Goal: Task Accomplishment & Management: Complete application form

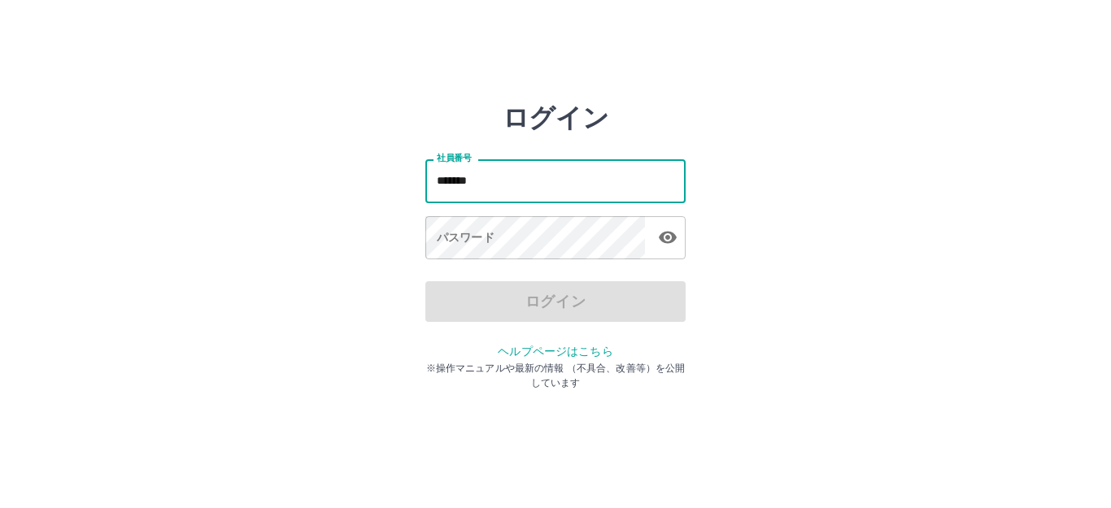
type input "*******"
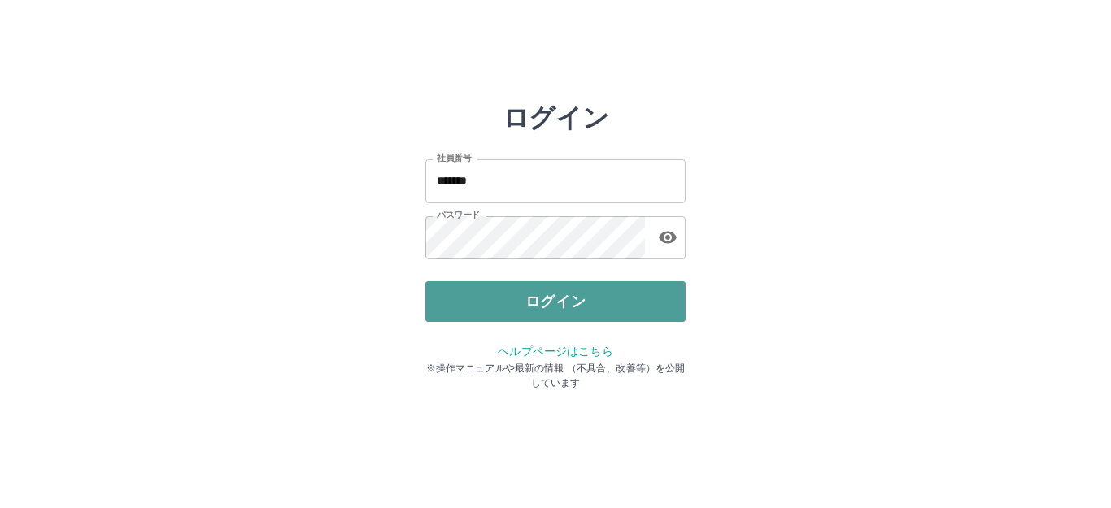
click at [595, 286] on button "ログイン" at bounding box center [555, 301] width 260 height 41
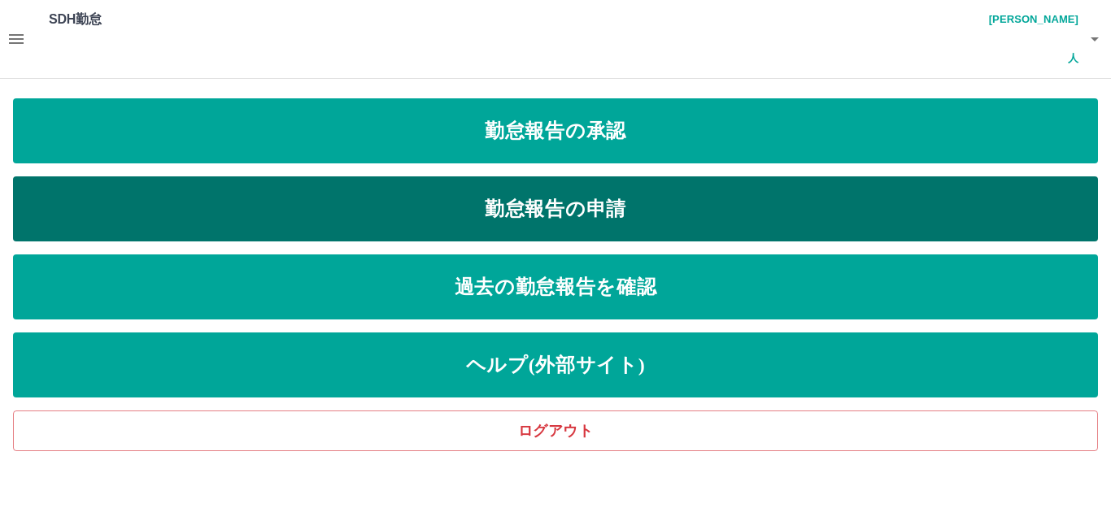
click at [429, 176] on link "勤怠報告の申請" at bounding box center [555, 208] width 1085 height 65
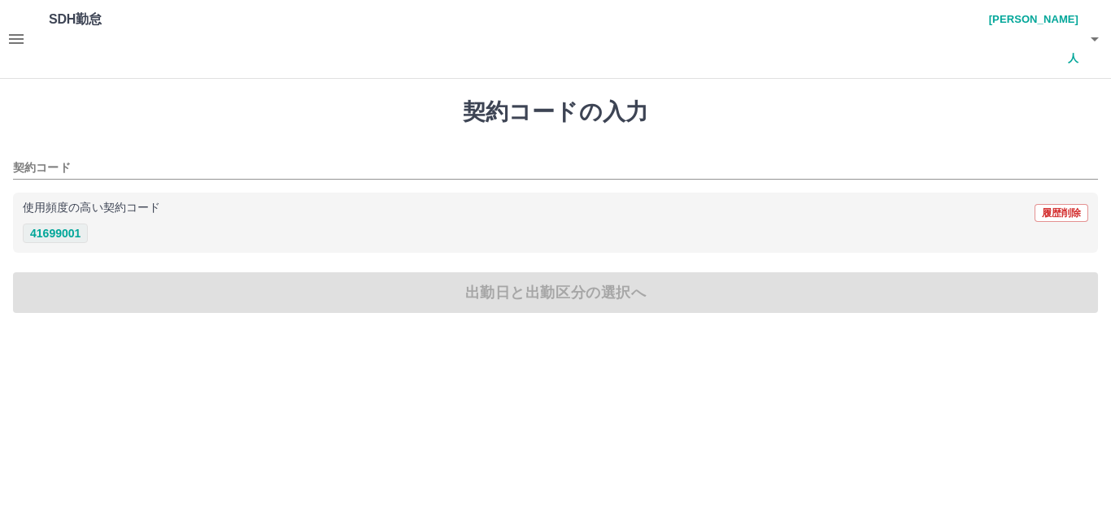
click at [63, 224] on button "41699001" at bounding box center [55, 234] width 65 height 20
type input "********"
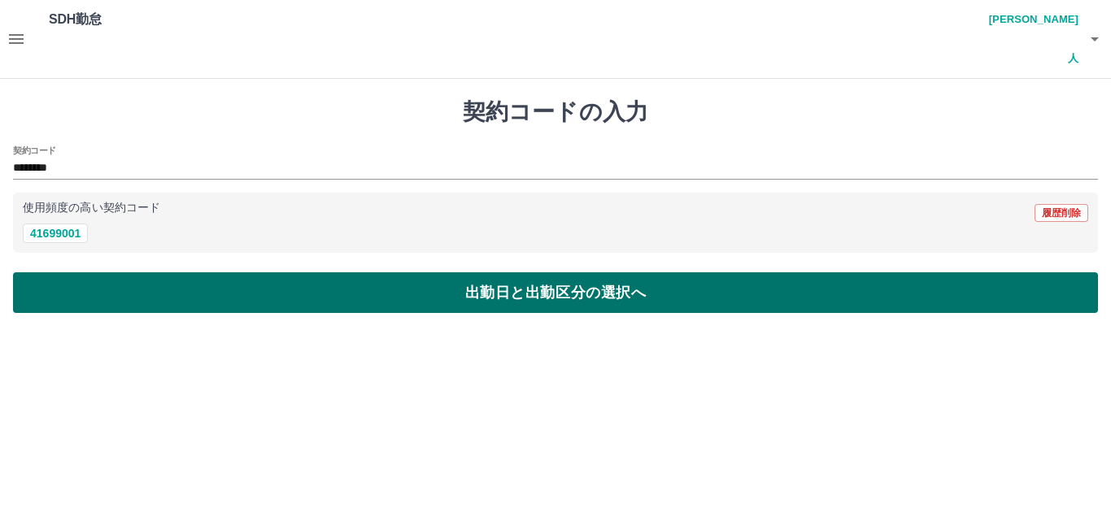
click at [416, 272] on button "出勤日と出勤区分の選択へ" at bounding box center [555, 292] width 1085 height 41
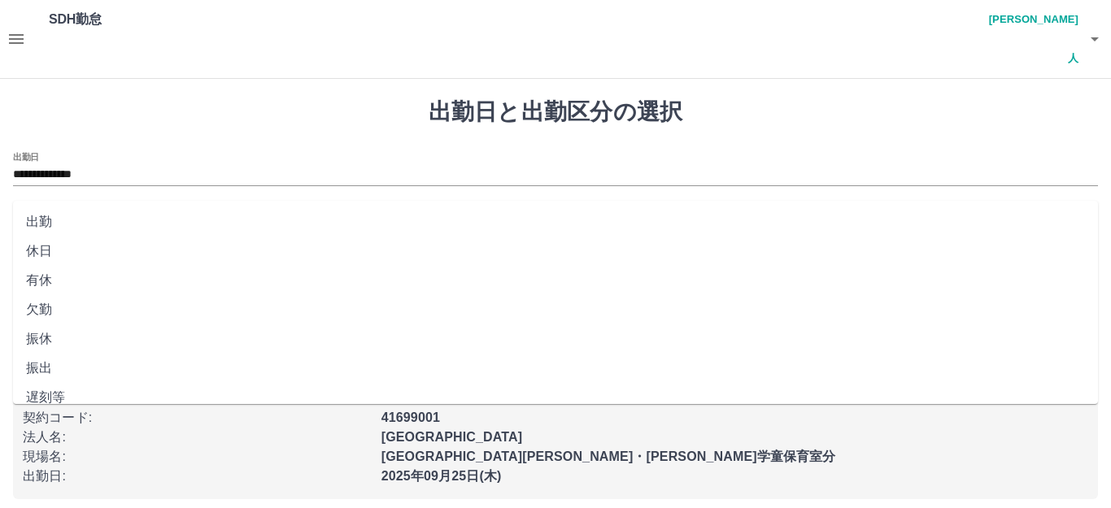
click at [99, 219] on input "出勤区分" at bounding box center [555, 229] width 1085 height 20
click at [91, 215] on li "出勤" at bounding box center [555, 221] width 1085 height 29
type input "**"
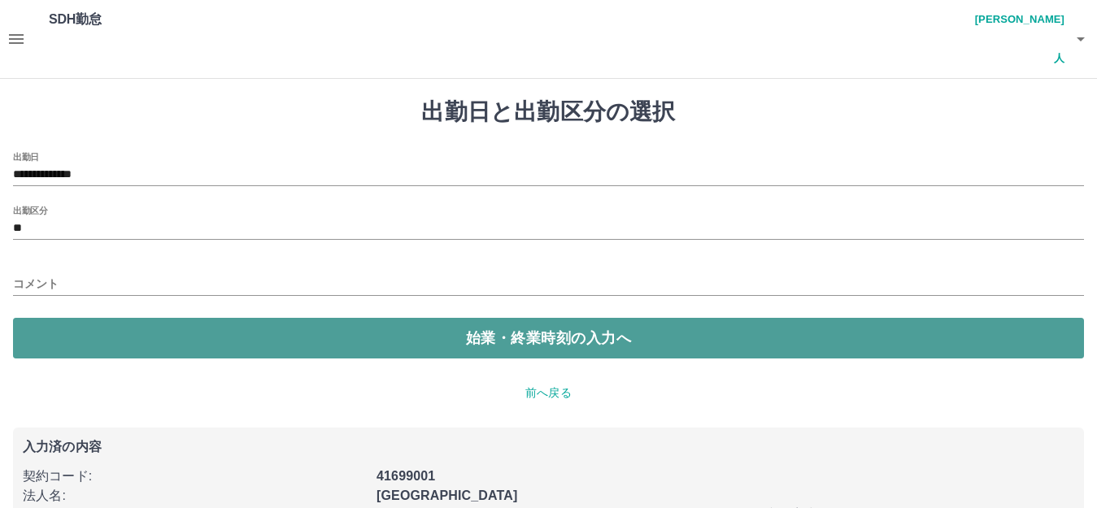
click at [437, 318] on button "始業・終業時刻の入力へ" at bounding box center [548, 338] width 1071 height 41
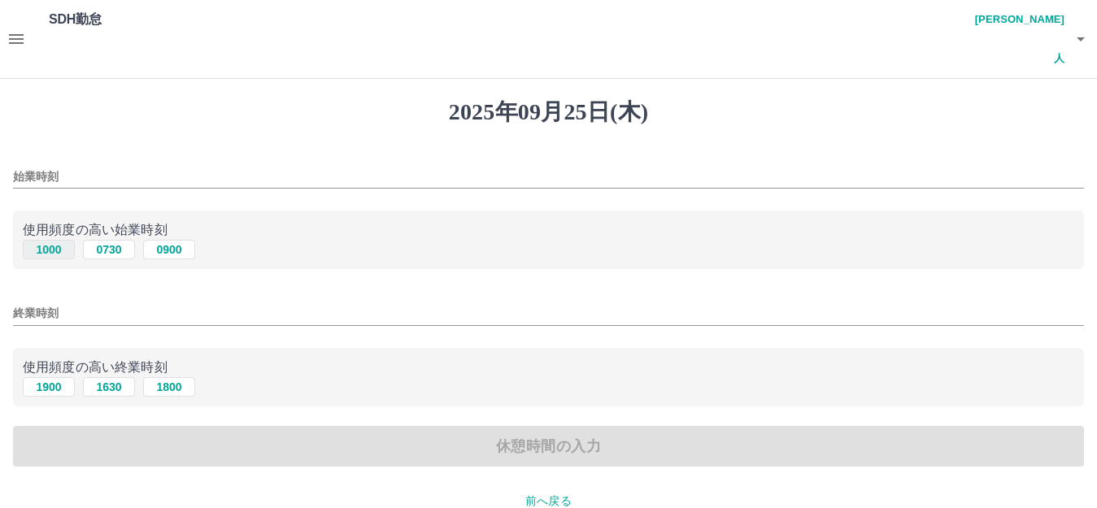
click at [38, 240] on button "1000" at bounding box center [49, 250] width 52 height 20
type input "****"
click at [53, 377] on button "1900" at bounding box center [49, 387] width 52 height 20
type input "****"
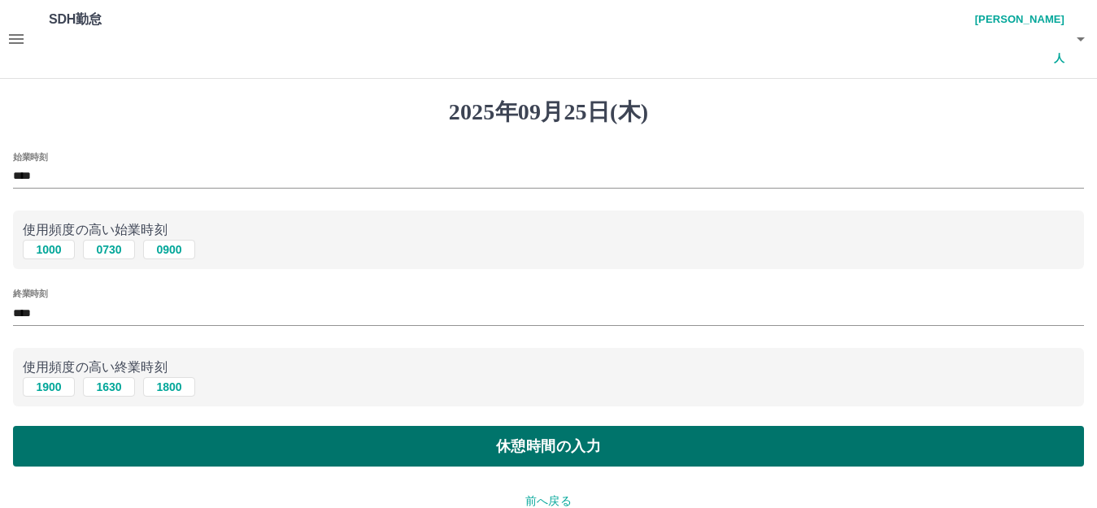
click at [469, 426] on button "休憩時間の入力" at bounding box center [548, 446] width 1071 height 41
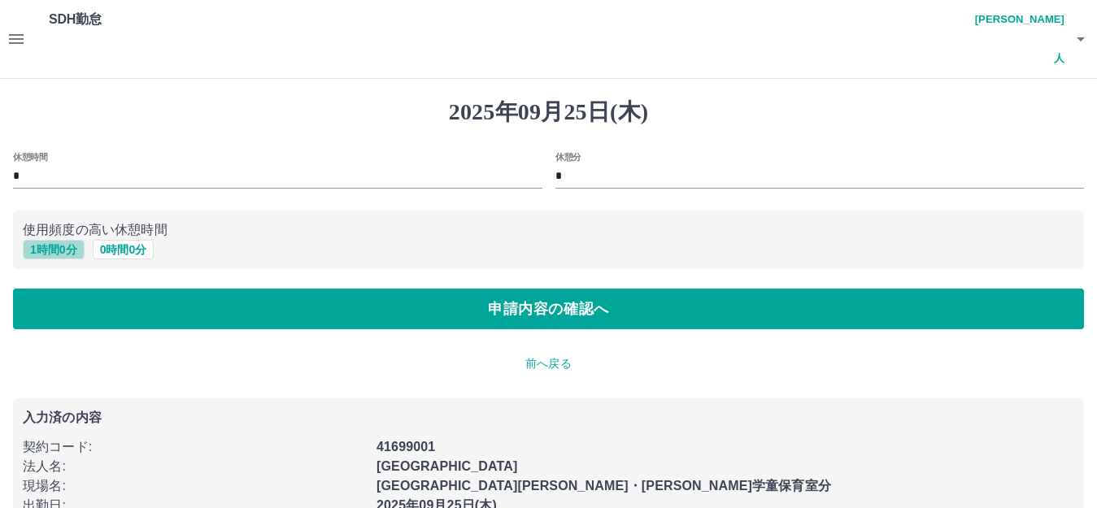
click at [64, 240] on button "1 時間 0 分" at bounding box center [54, 250] width 62 height 20
type input "*"
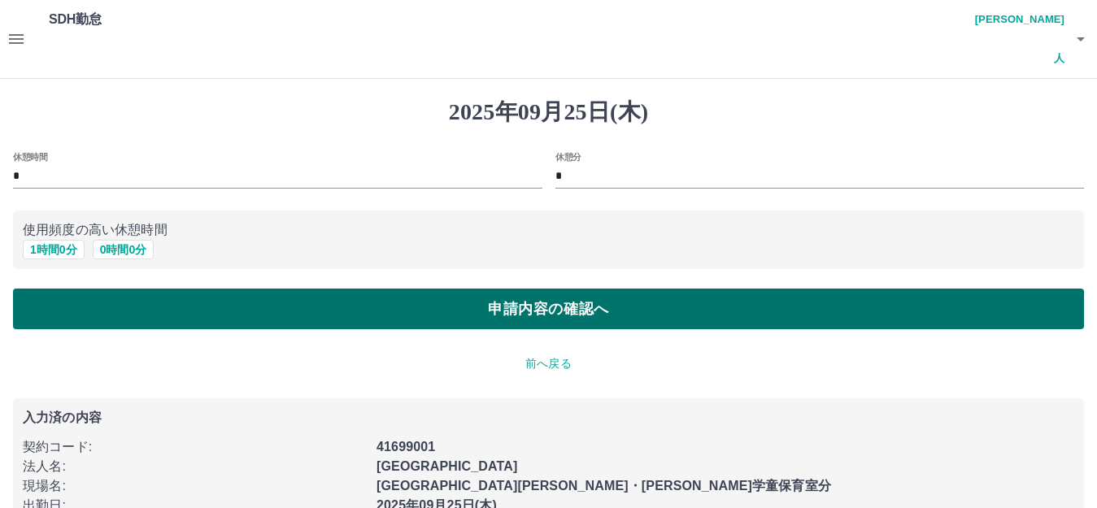
click at [473, 289] on button "申請内容の確認へ" at bounding box center [548, 309] width 1071 height 41
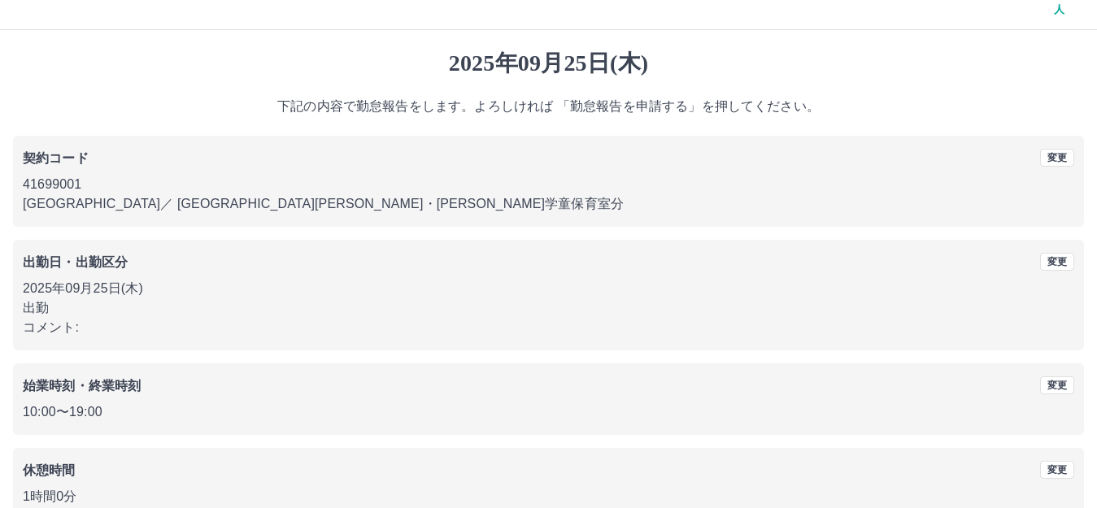
scroll to position [101, 0]
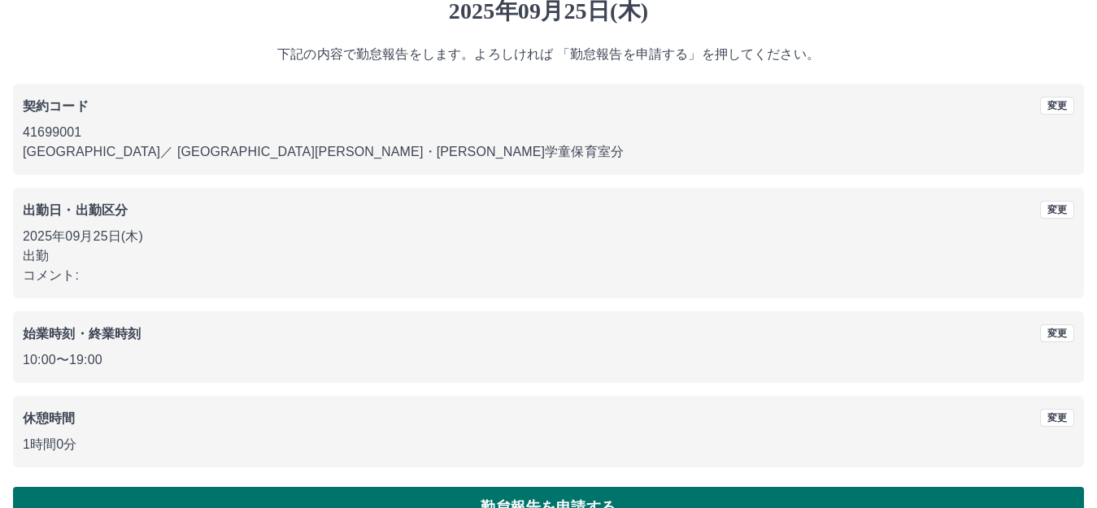
click at [456, 487] on button "勤怠報告を申請する" at bounding box center [548, 507] width 1071 height 41
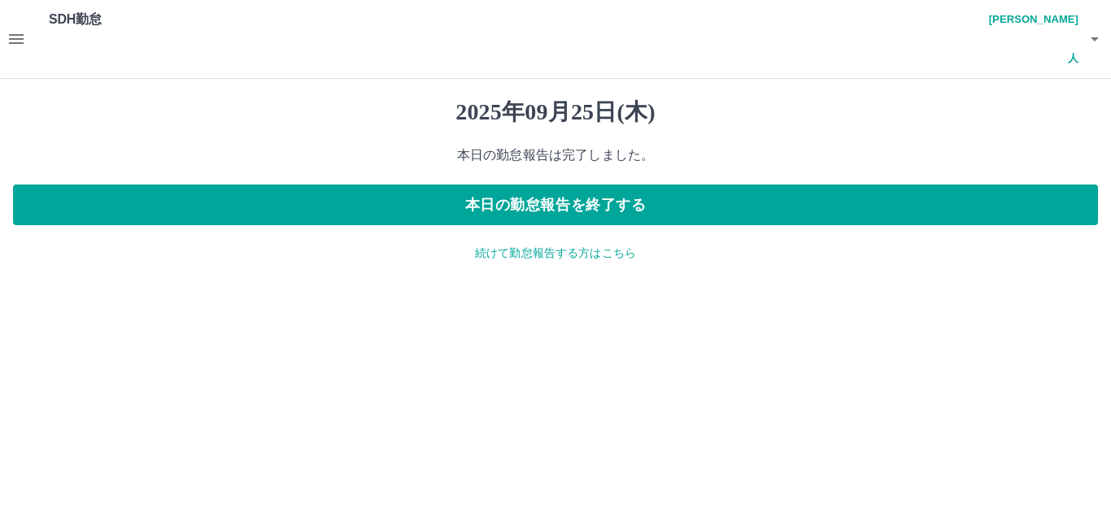
click at [20, 34] on icon "button" at bounding box center [16, 39] width 15 height 10
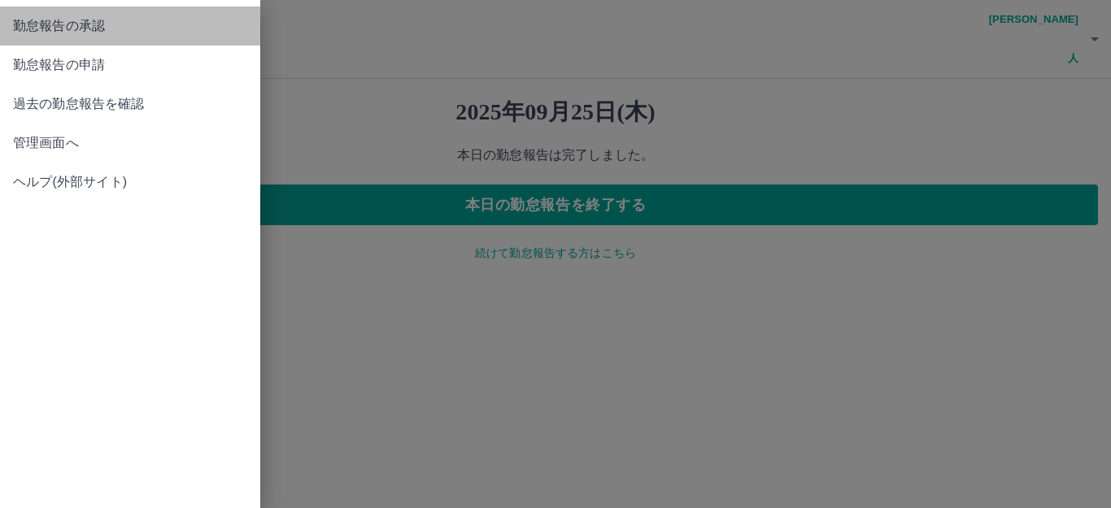
click at [35, 28] on span "勤怠報告の承認" at bounding box center [130, 26] width 234 height 20
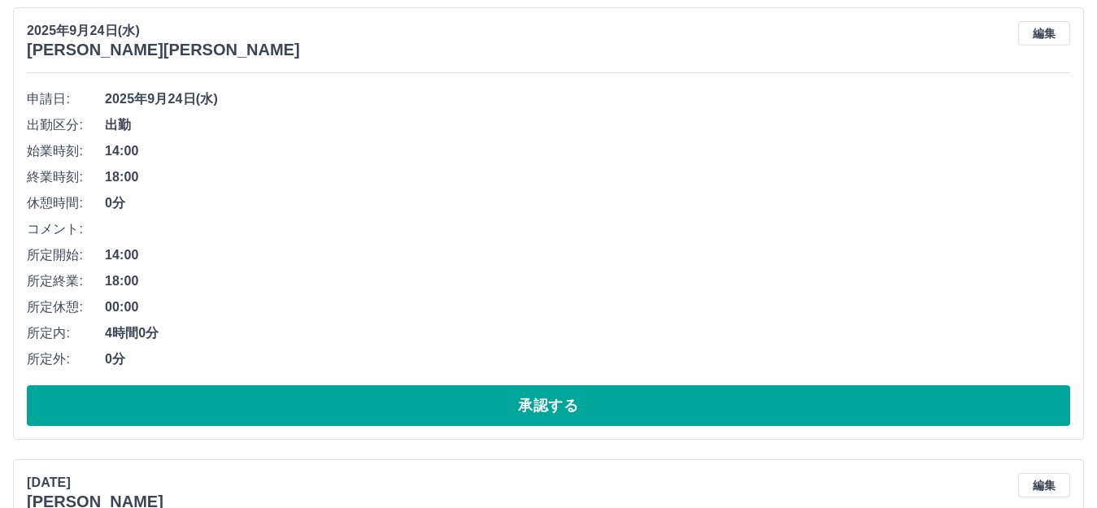
scroll to position [1952, 0]
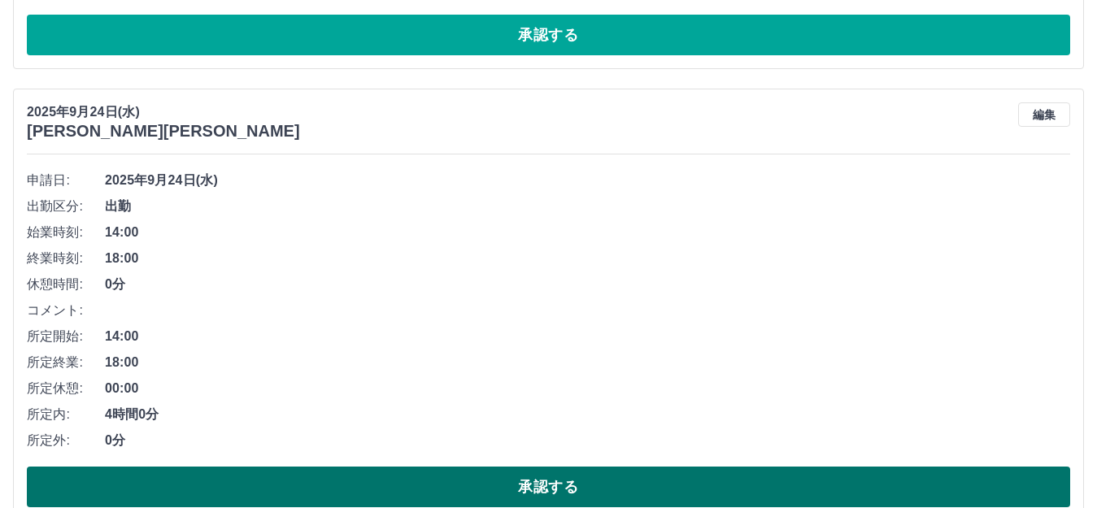
click at [465, 467] on button "承認する" at bounding box center [548, 487] width 1043 height 41
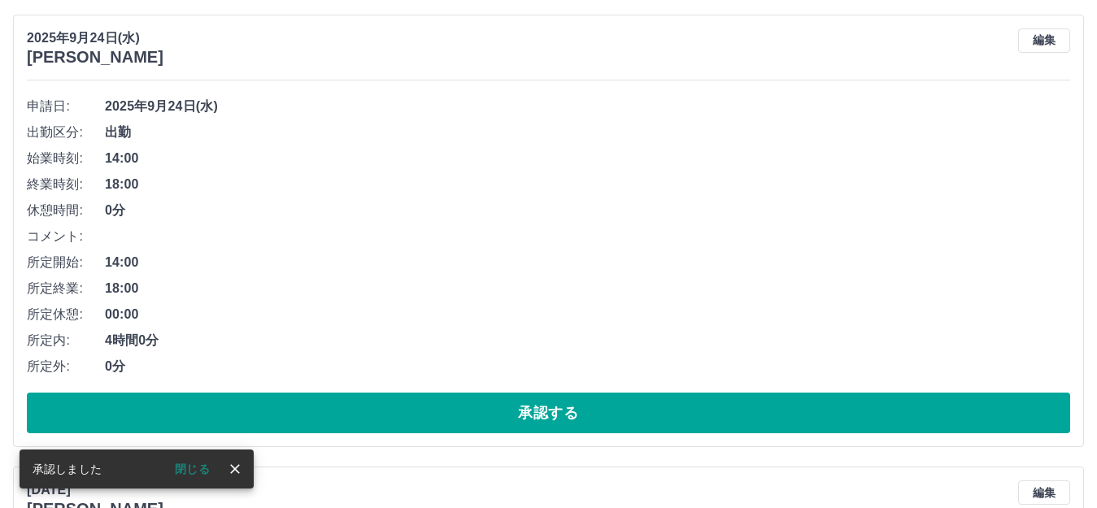
scroll to position [1545, 0]
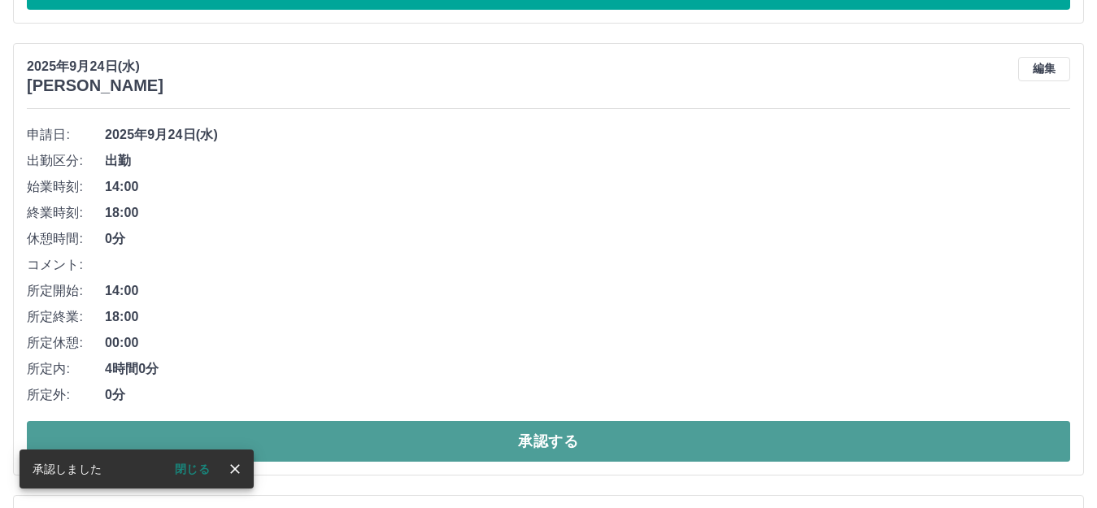
click at [516, 421] on button "承認する" at bounding box center [548, 441] width 1043 height 41
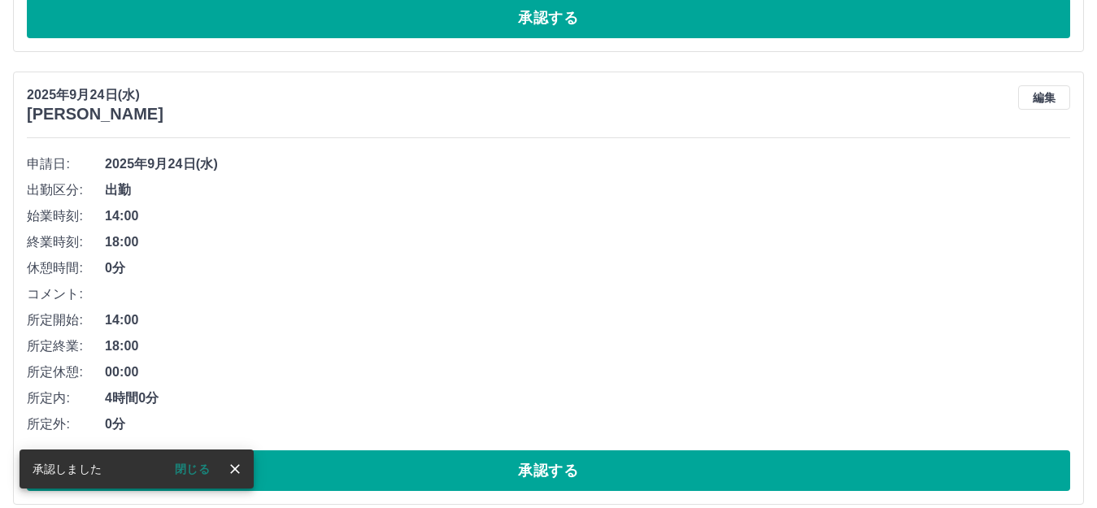
scroll to position [1093, 0]
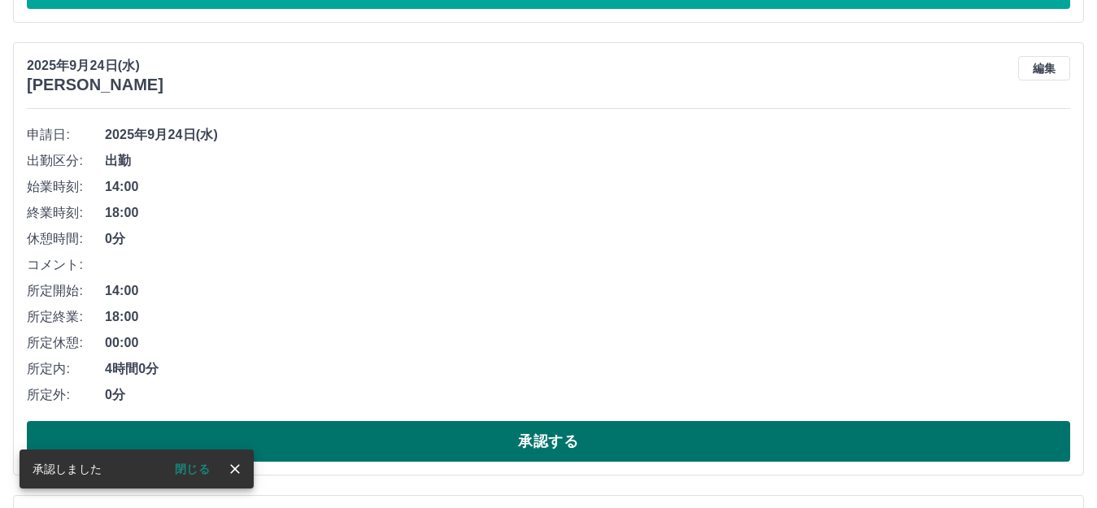
click at [511, 421] on button "承認する" at bounding box center [548, 441] width 1043 height 41
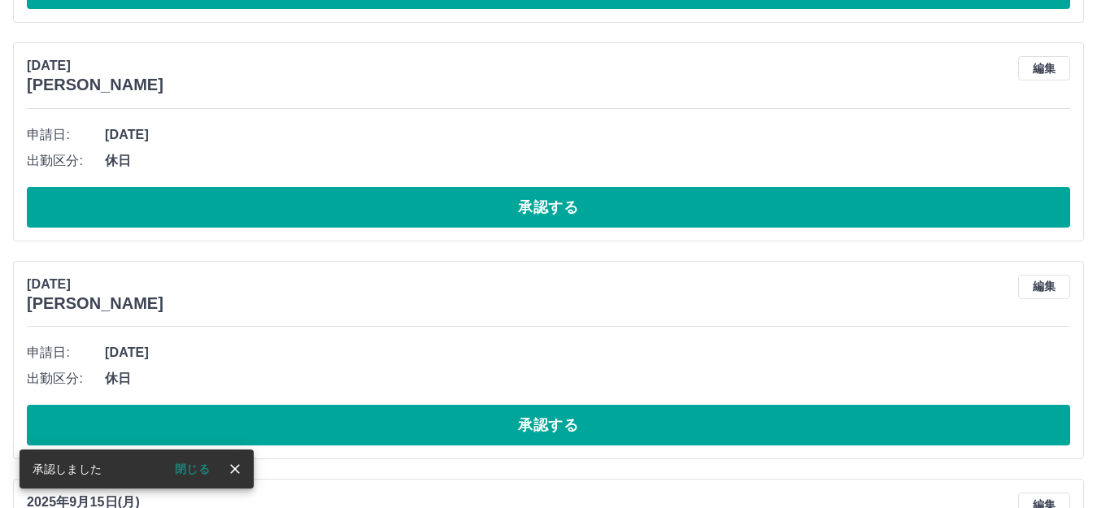
scroll to position [640, 0]
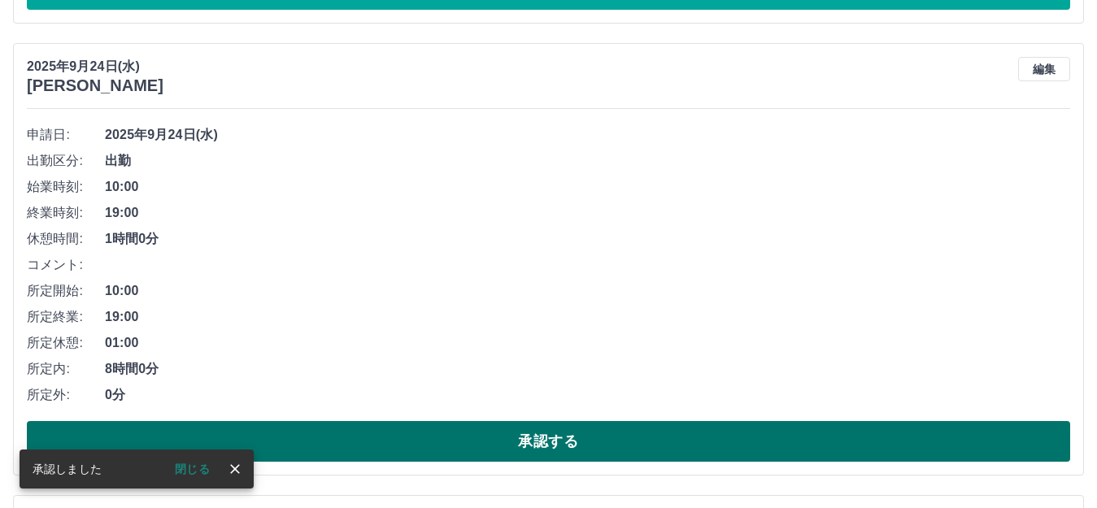
click at [553, 421] on button "承認する" at bounding box center [548, 441] width 1043 height 41
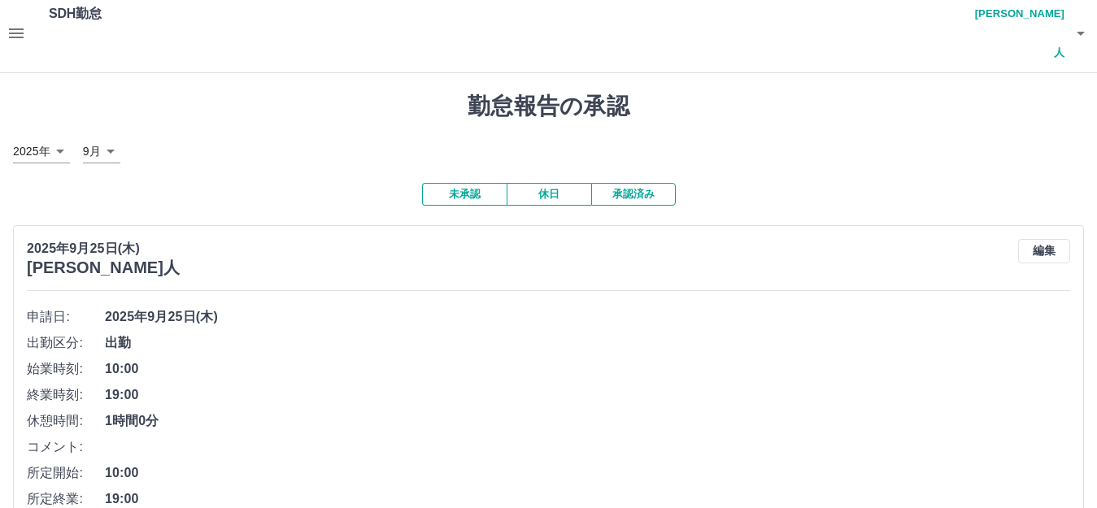
scroll to position [0, 0]
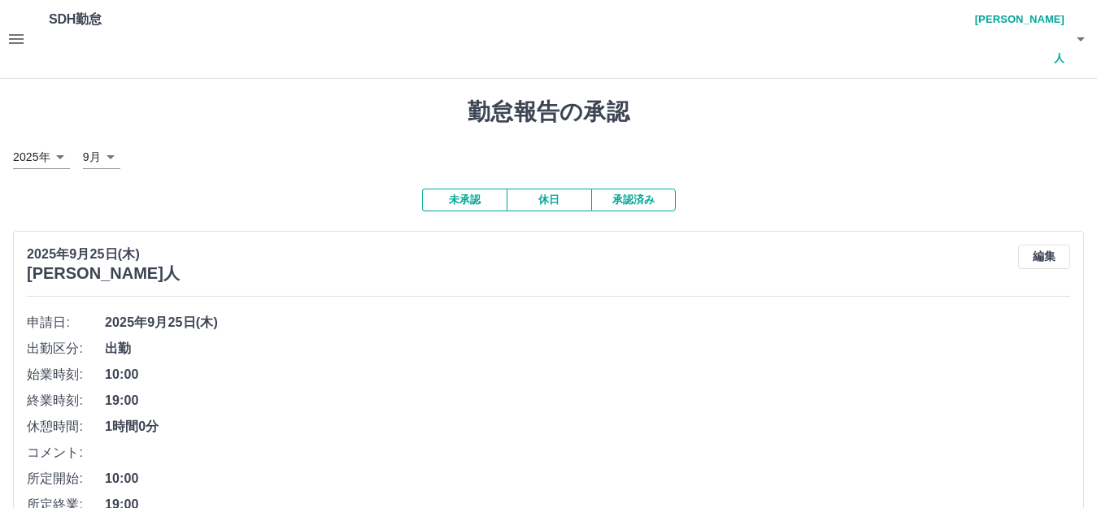
click at [21, 34] on icon "button" at bounding box center [16, 39] width 15 height 10
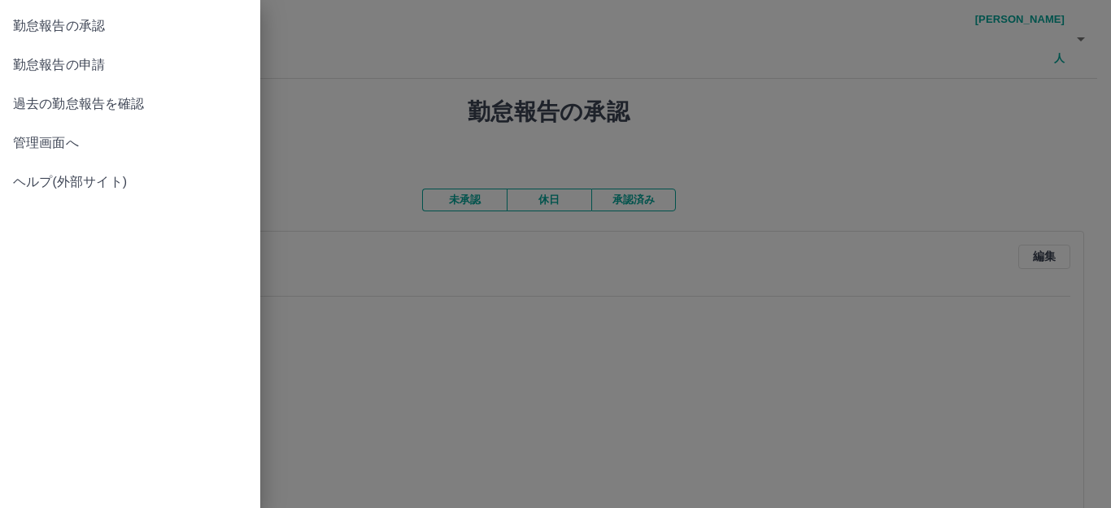
click at [49, 60] on span "勤怠報告の申請" at bounding box center [130, 65] width 234 height 20
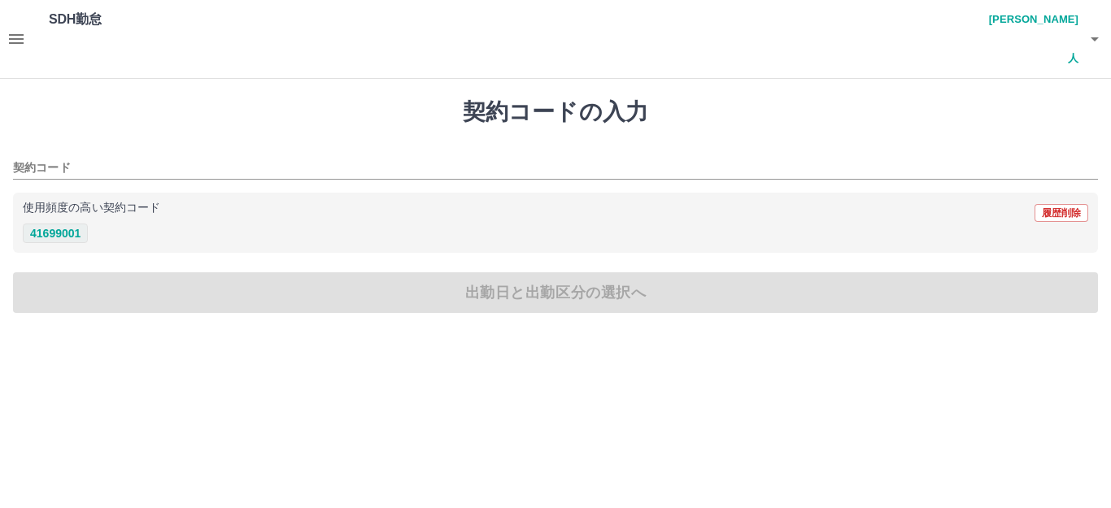
click at [64, 224] on button "41699001" at bounding box center [55, 234] width 65 height 20
type input "********"
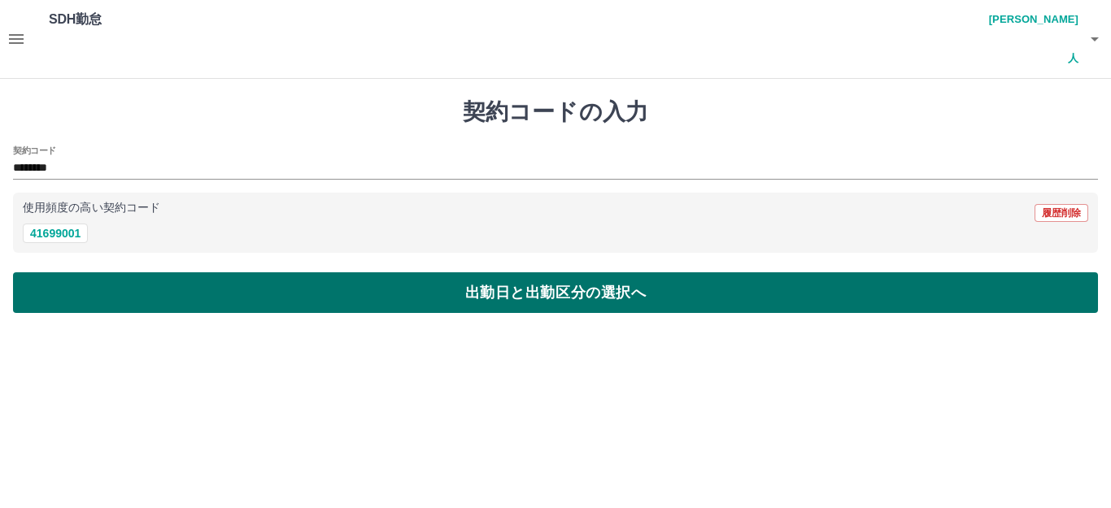
click at [520, 272] on button "出勤日と出勤区分の選択へ" at bounding box center [555, 292] width 1085 height 41
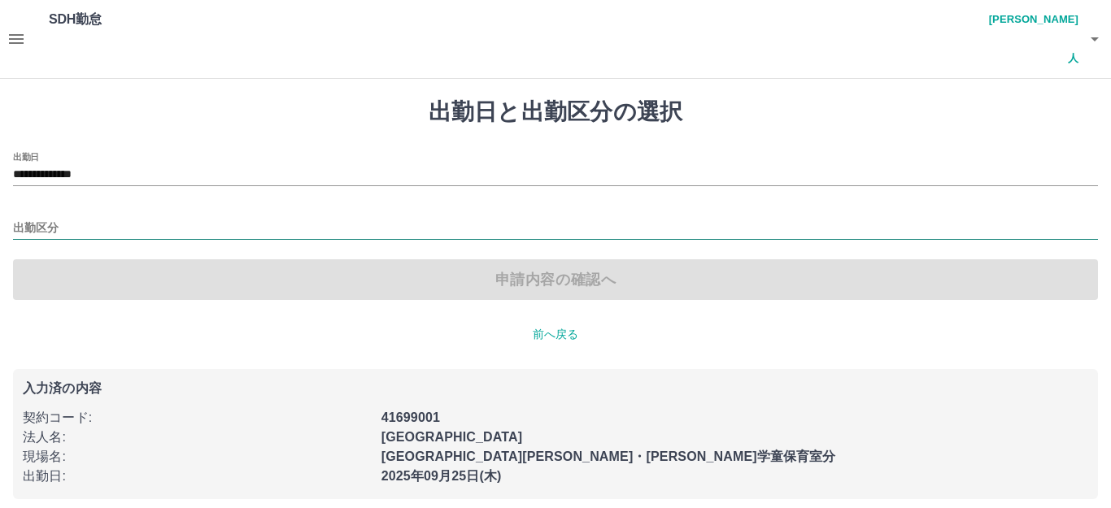
click at [67, 219] on input "出勤区分" at bounding box center [555, 229] width 1085 height 20
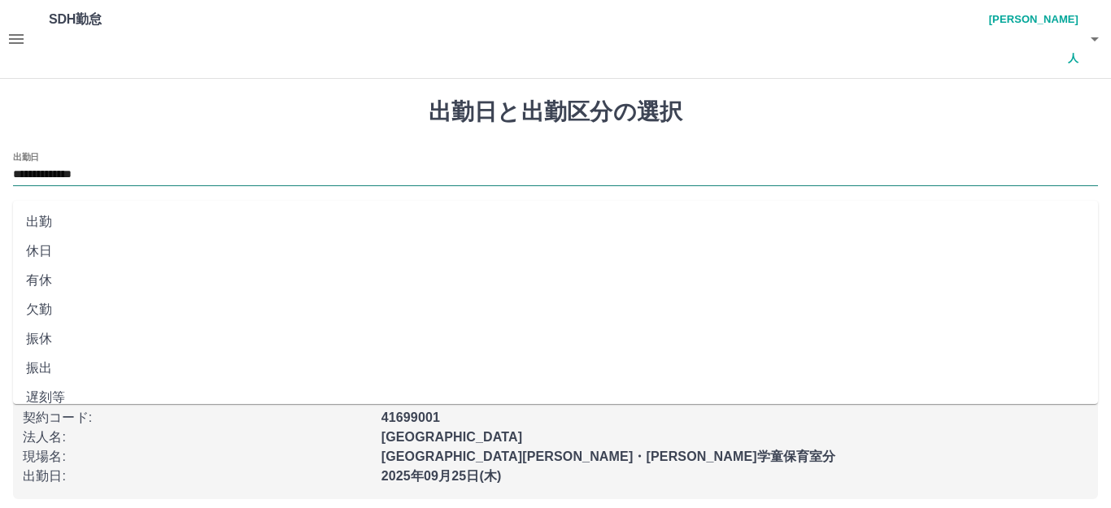
click at [105, 165] on input "**********" at bounding box center [555, 175] width 1085 height 20
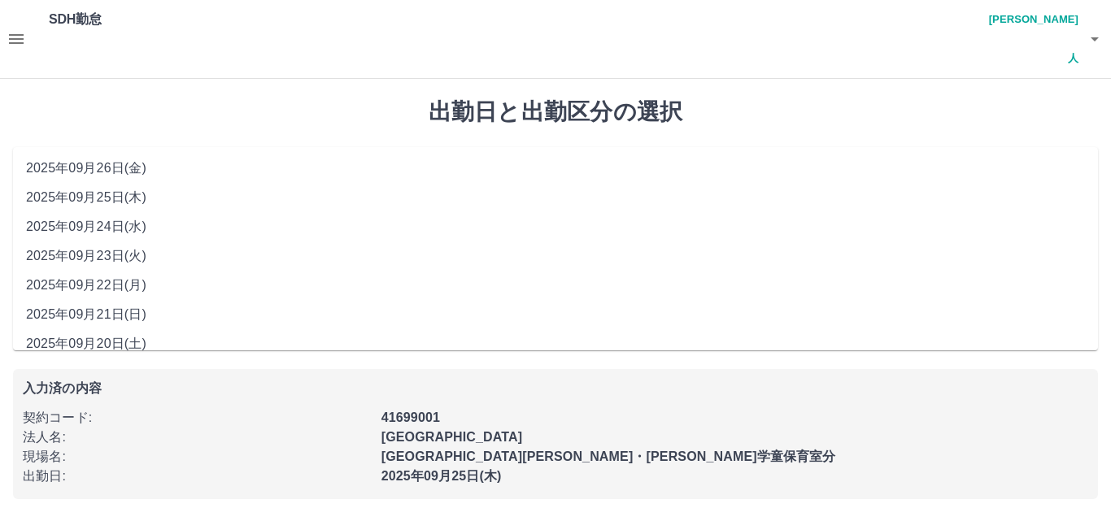
click at [105, 217] on li "2025年09月24日(水)" at bounding box center [555, 226] width 1085 height 29
type input "**********"
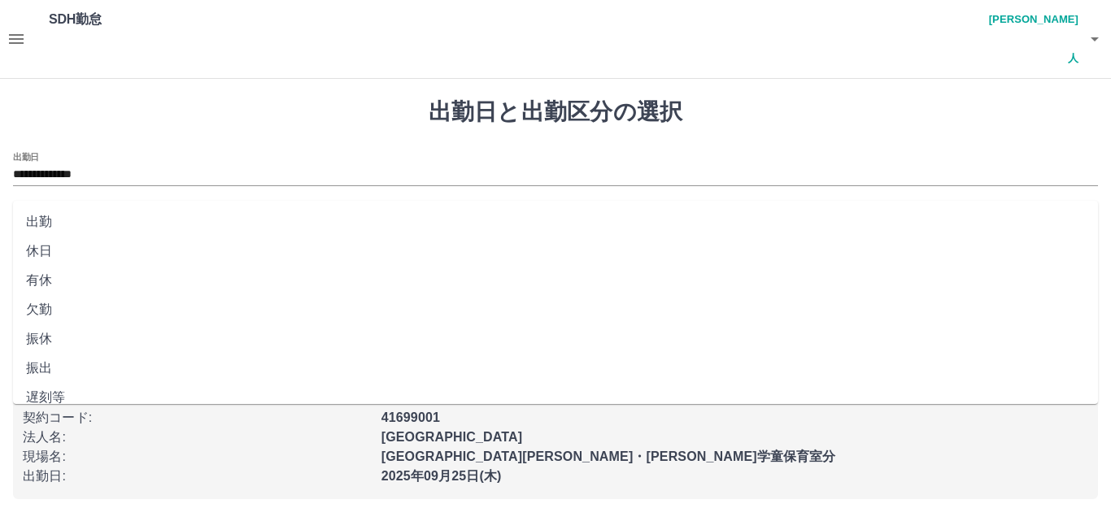
click at [83, 219] on input "出勤区分" at bounding box center [555, 229] width 1085 height 20
click at [81, 216] on li "出勤" at bounding box center [555, 221] width 1085 height 29
type input "**"
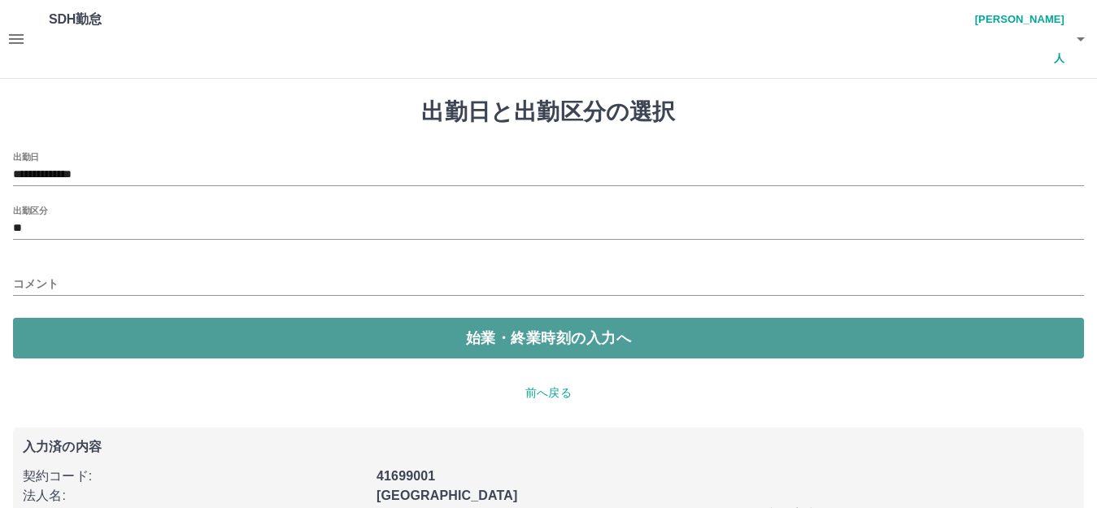
click at [551, 318] on button "始業・終業時刻の入力へ" at bounding box center [548, 338] width 1071 height 41
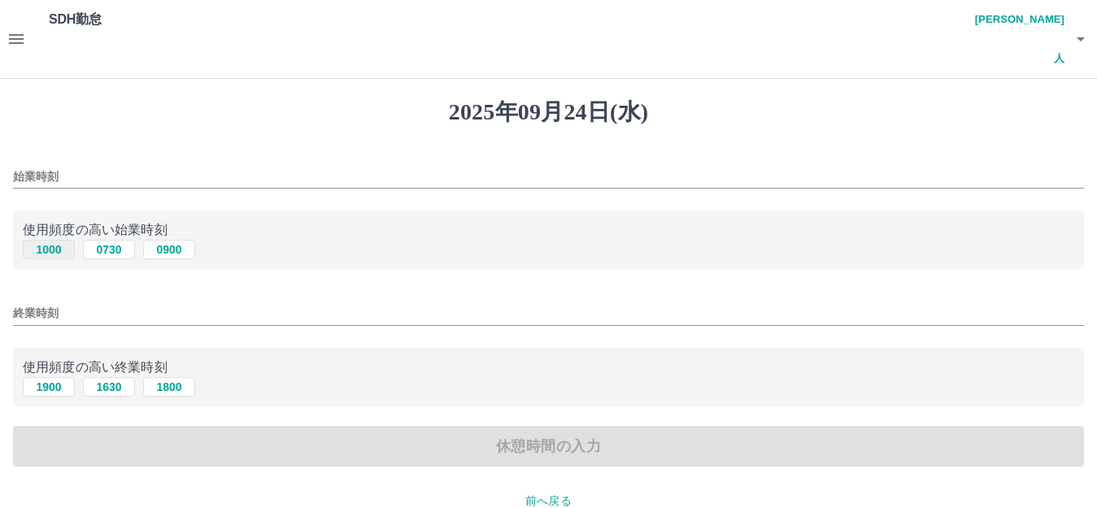
click at [65, 240] on button "1000" at bounding box center [49, 250] width 52 height 20
type input "****"
click at [64, 377] on button "1900" at bounding box center [49, 387] width 52 height 20
type input "****"
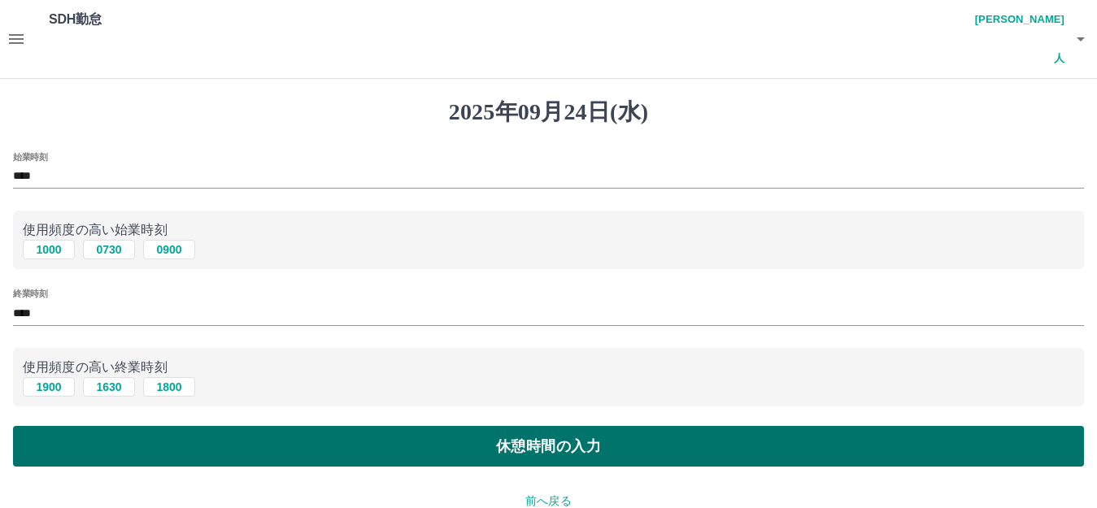
click at [472, 426] on button "休憩時間の入力" at bounding box center [548, 446] width 1071 height 41
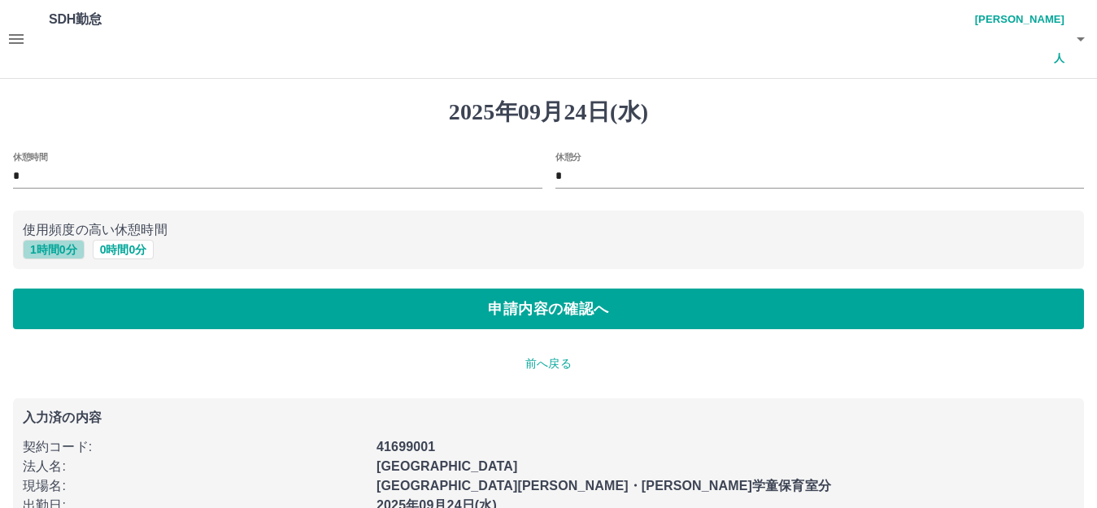
click at [50, 240] on button "1 時間 0 分" at bounding box center [54, 250] width 62 height 20
type input "*"
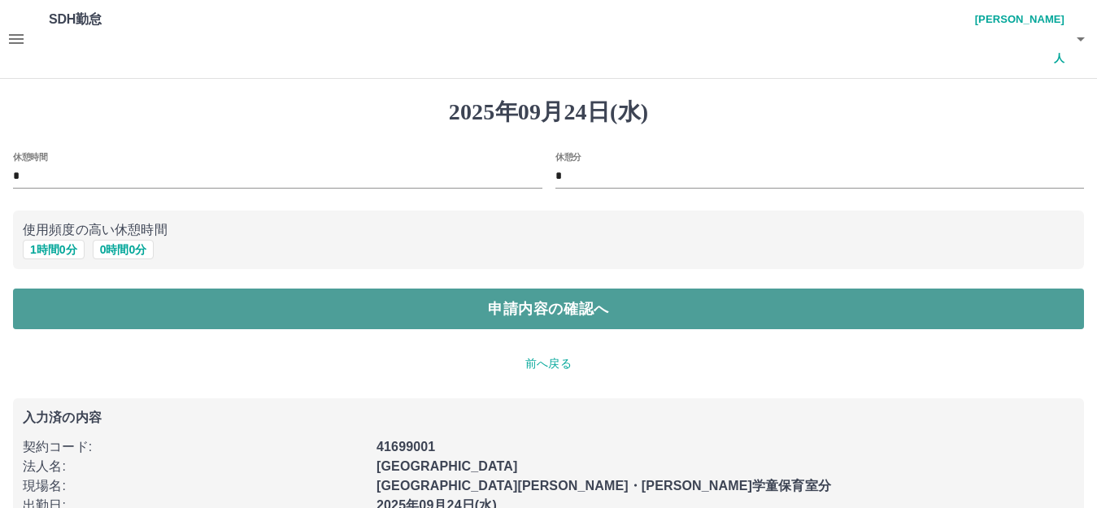
click at [513, 289] on button "申請内容の確認へ" at bounding box center [548, 309] width 1071 height 41
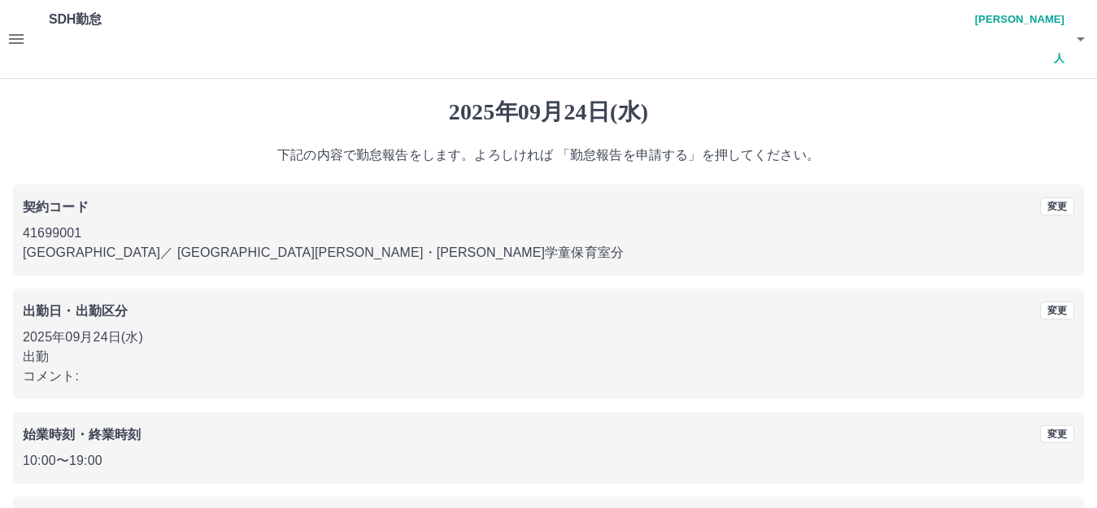
scroll to position [101, 0]
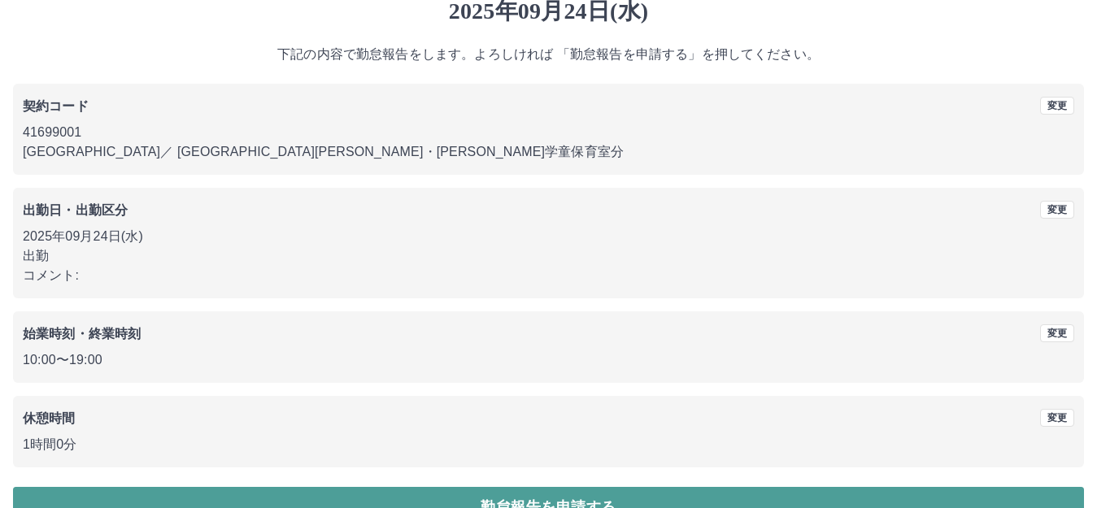
click at [508, 487] on button "勤怠報告を申請する" at bounding box center [548, 507] width 1071 height 41
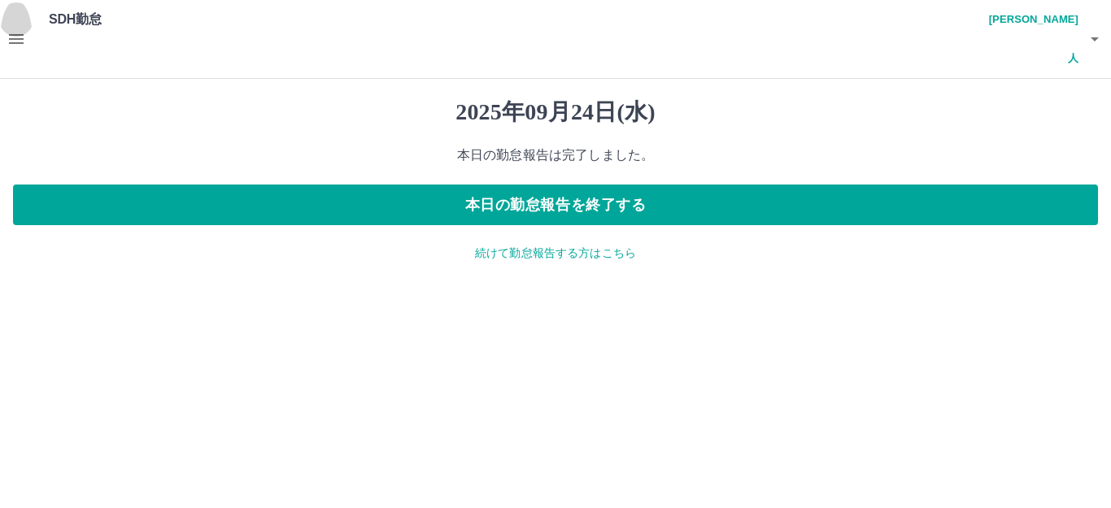
click at [22, 29] on icon "button" at bounding box center [17, 39] width 20 height 20
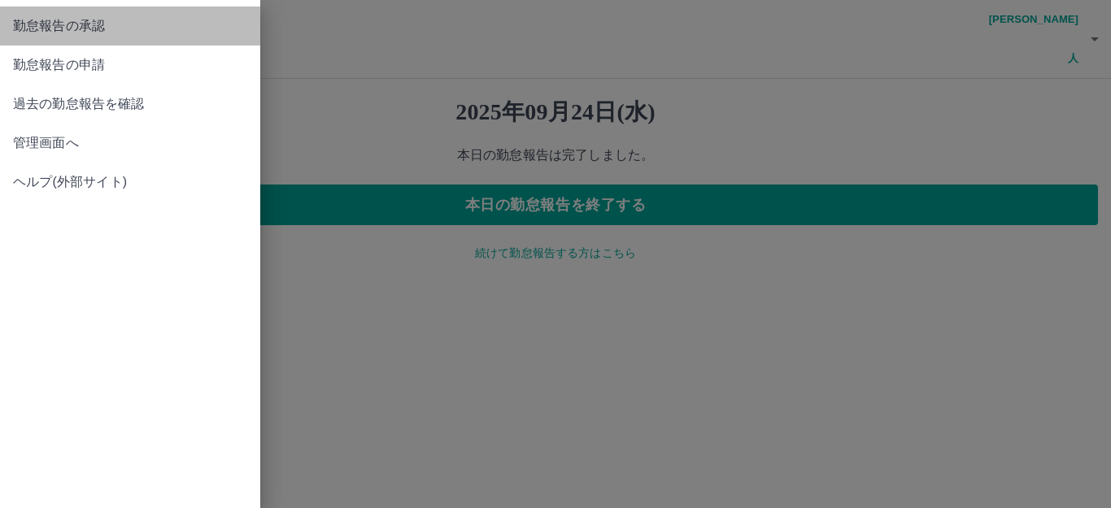
click at [71, 33] on span "勤怠報告の承認" at bounding box center [130, 26] width 234 height 20
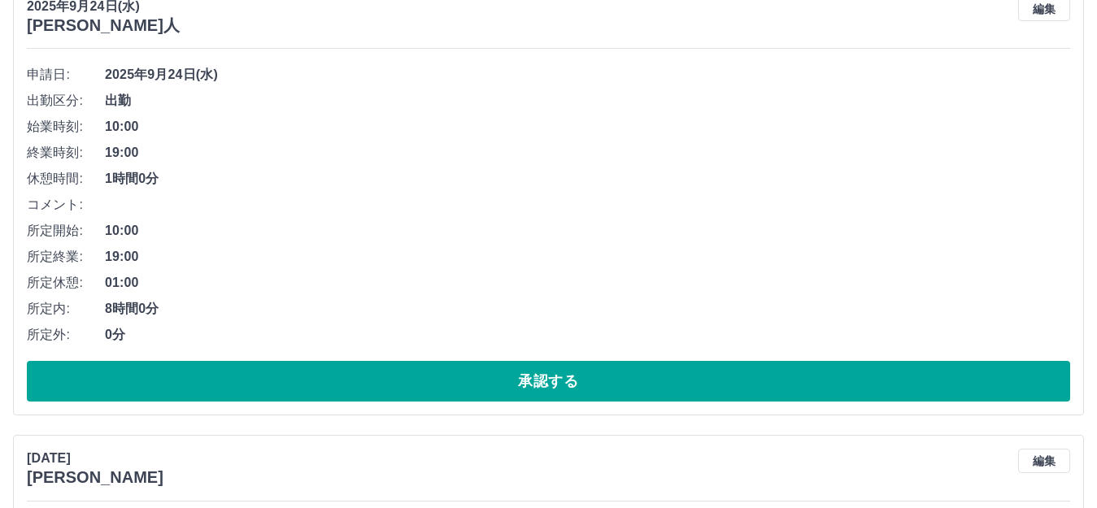
scroll to position [651, 0]
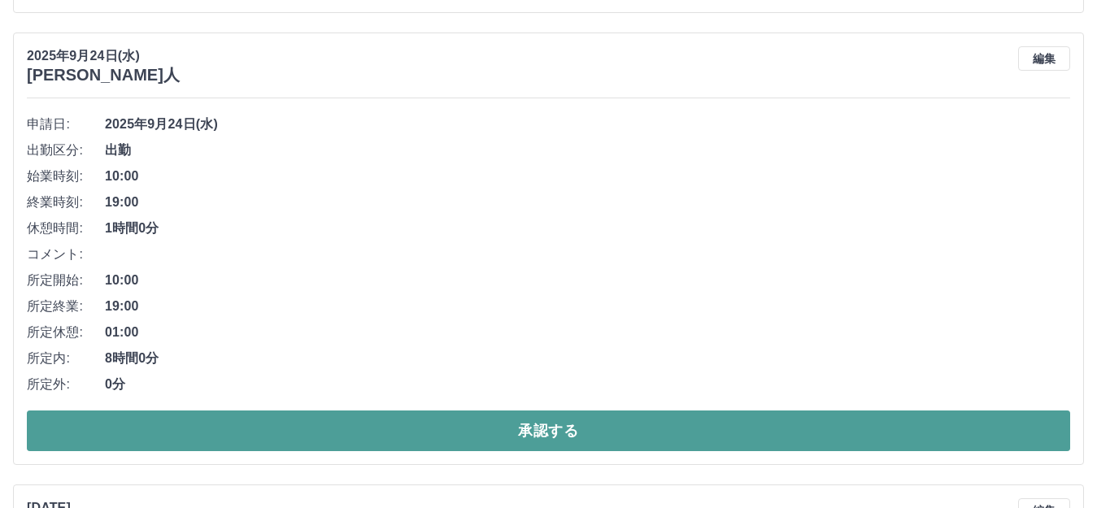
click at [527, 411] on button "承認する" at bounding box center [548, 431] width 1043 height 41
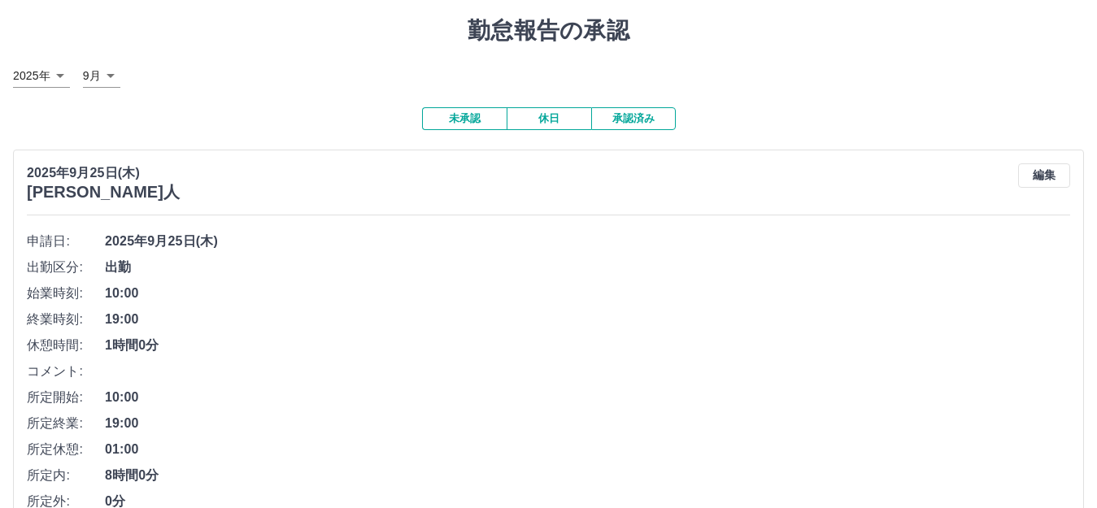
scroll to position [0, 0]
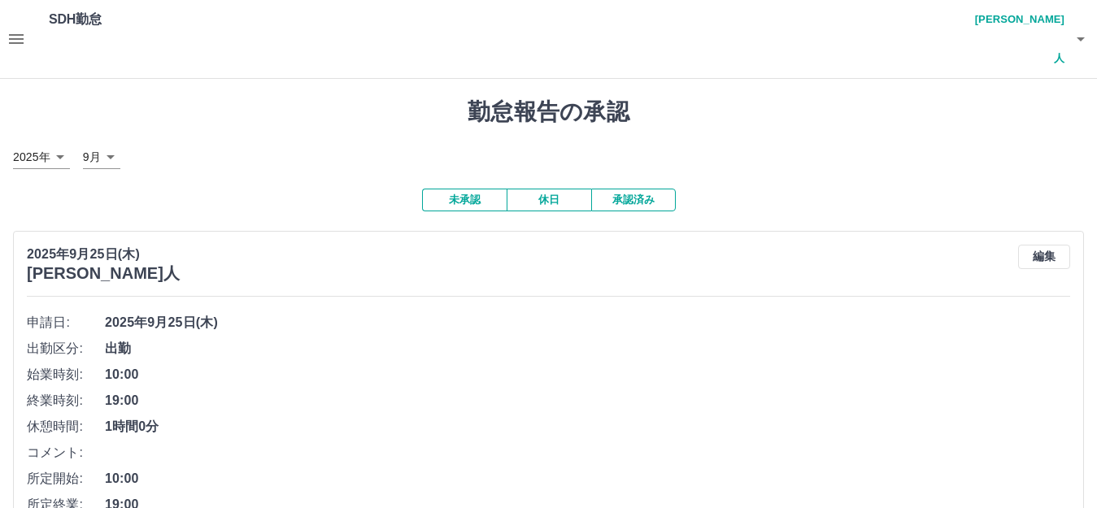
click at [19, 29] on icon "button" at bounding box center [17, 39] width 20 height 20
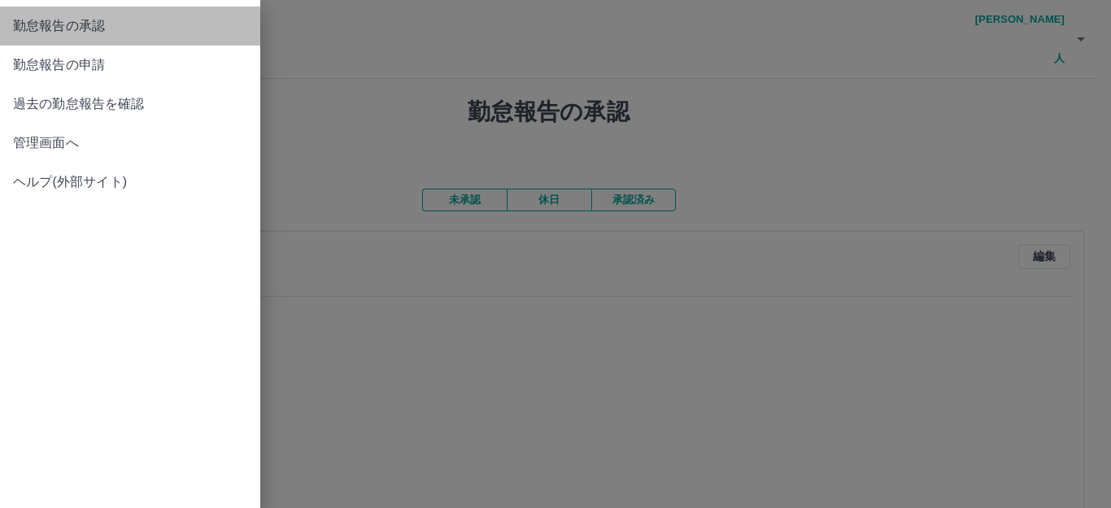
click at [77, 29] on span "勤怠報告の承認" at bounding box center [130, 26] width 234 height 20
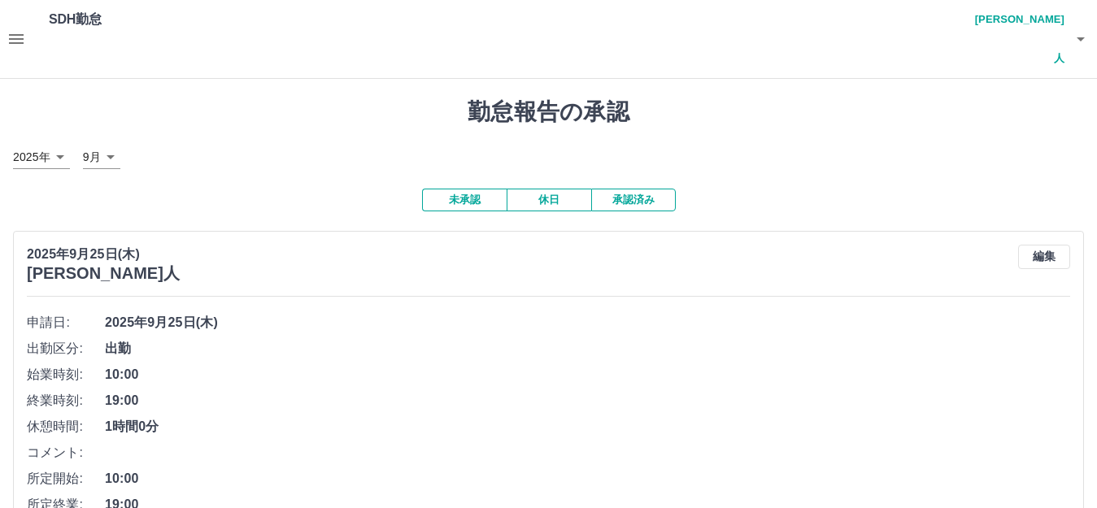
click at [8, 29] on icon "button" at bounding box center [17, 39] width 20 height 20
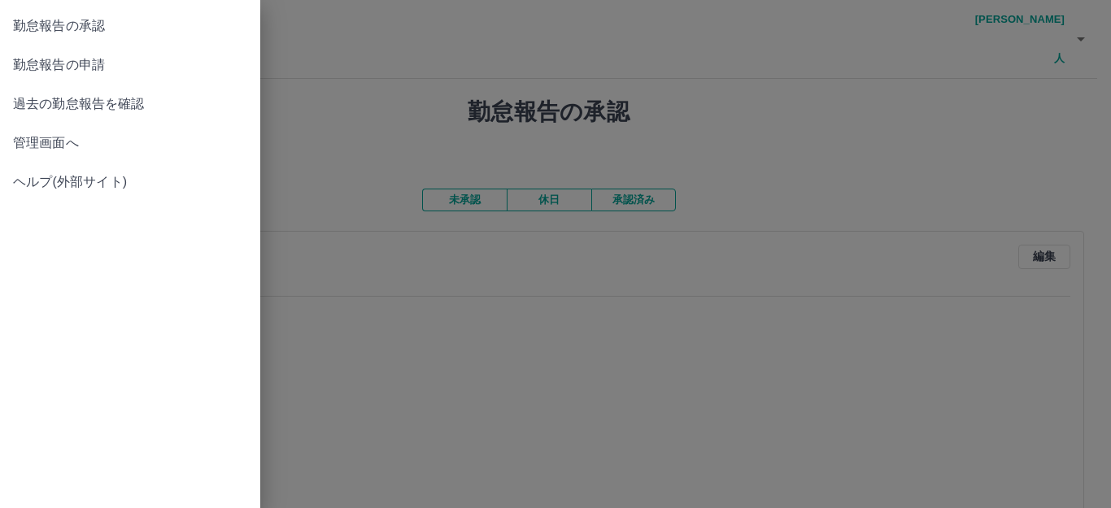
click at [67, 141] on span "管理画面へ" at bounding box center [130, 143] width 234 height 20
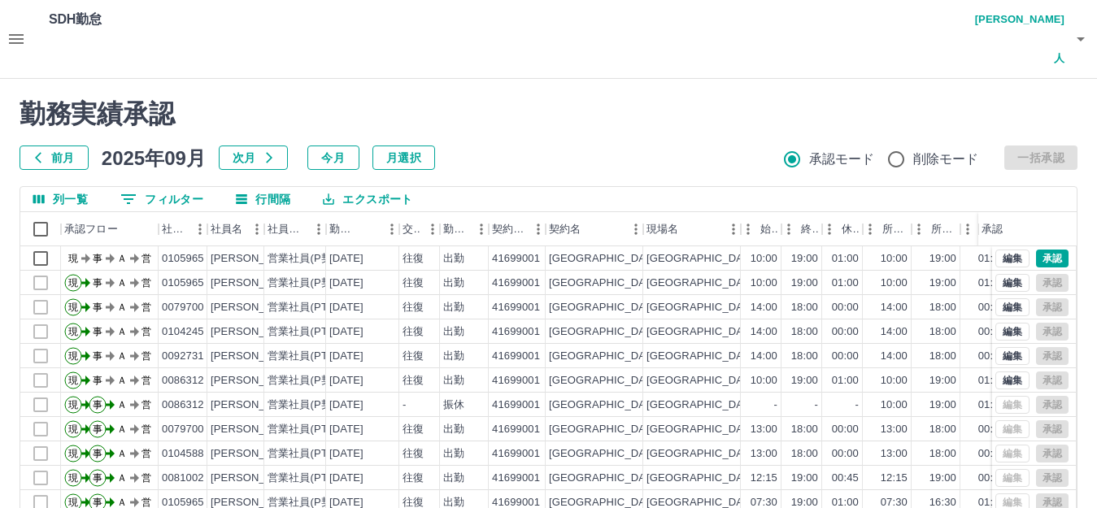
click at [9, 34] on icon "button" at bounding box center [16, 39] width 15 height 10
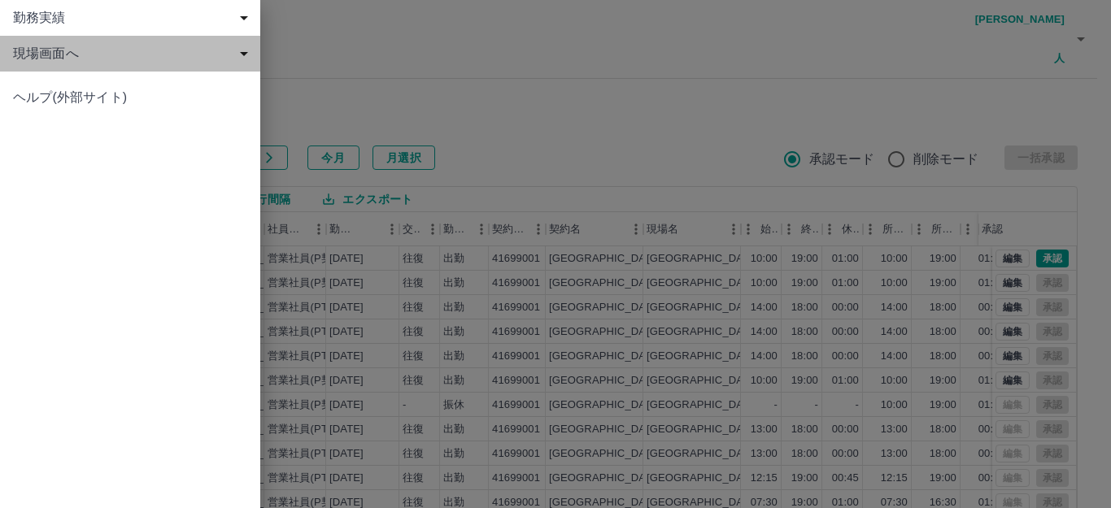
click at [44, 57] on span "現場画面へ" at bounding box center [133, 54] width 241 height 20
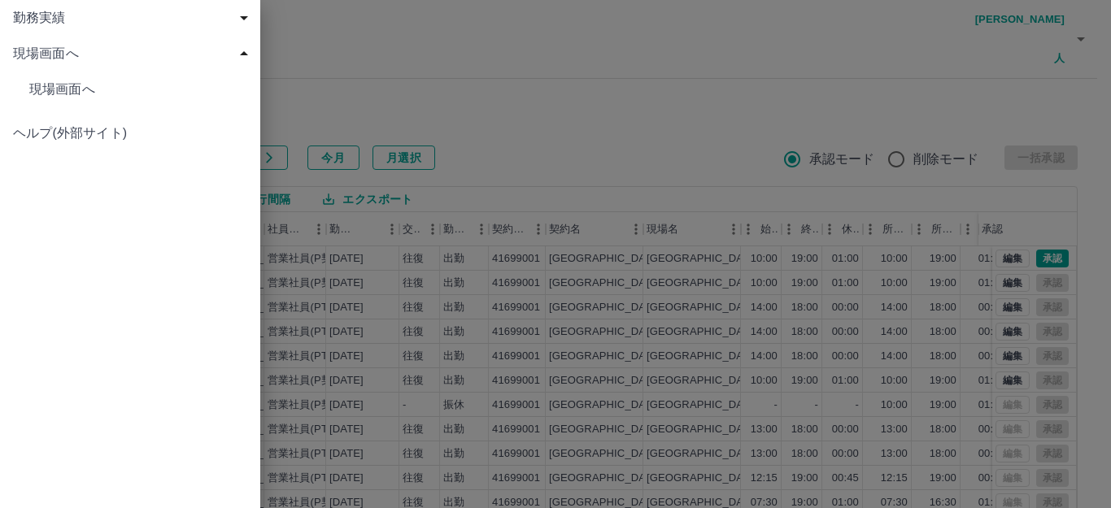
click at [390, 76] on div at bounding box center [555, 254] width 1111 height 508
